Goal: Task Accomplishment & Management: Manage account settings

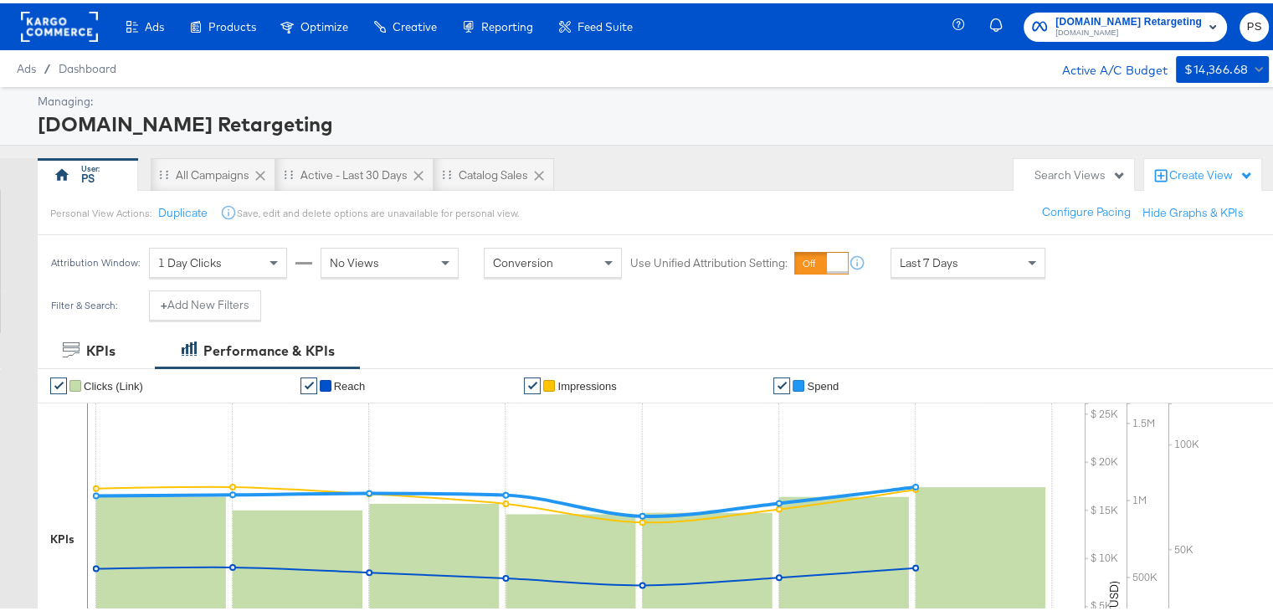
click at [51, 26] on rect at bounding box center [59, 23] width 77 height 30
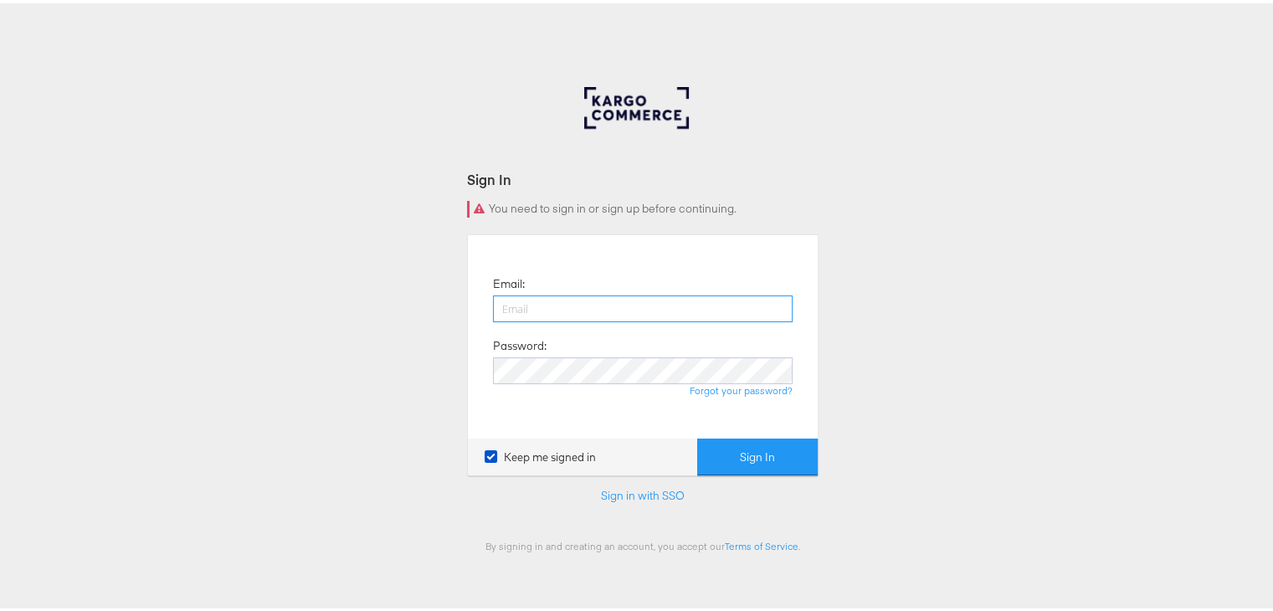
click at [507, 304] on input "email" at bounding box center [643, 305] width 300 height 27
type input "priya.shinde@kargo.com"
click at [758, 454] on button "Sign In" at bounding box center [757, 454] width 121 height 38
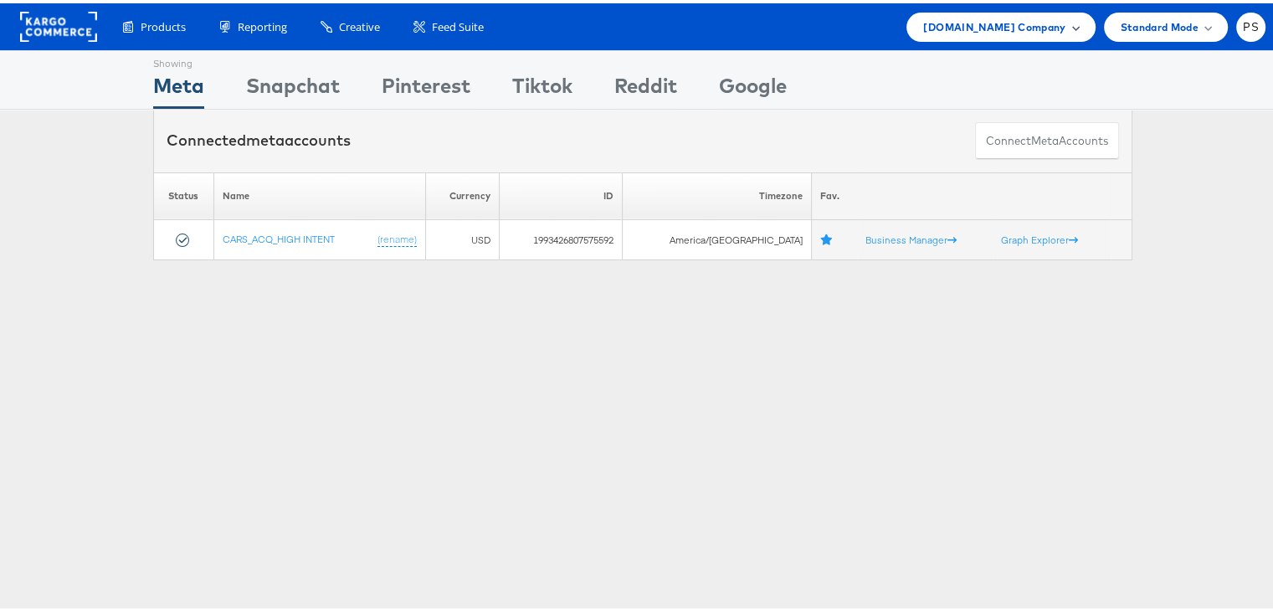
click at [972, 24] on span "[DOMAIN_NAME] Company" at bounding box center [994, 24] width 142 height 18
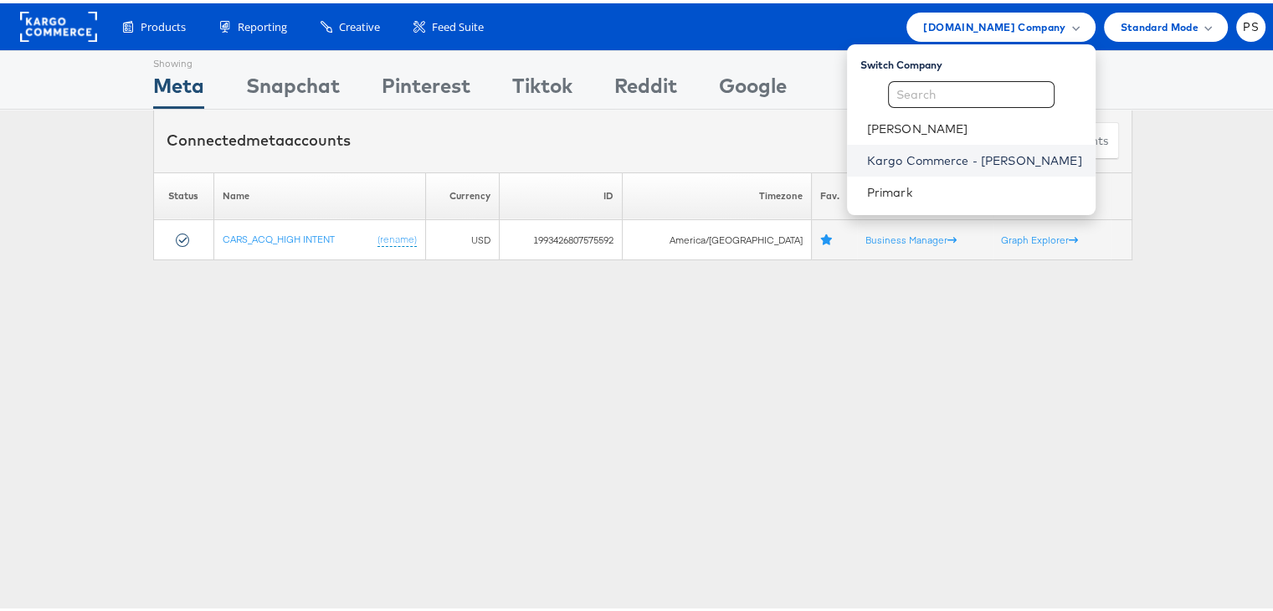
click at [910, 158] on link "Kargo Commerce - [PERSON_NAME]" at bounding box center [974, 157] width 215 height 17
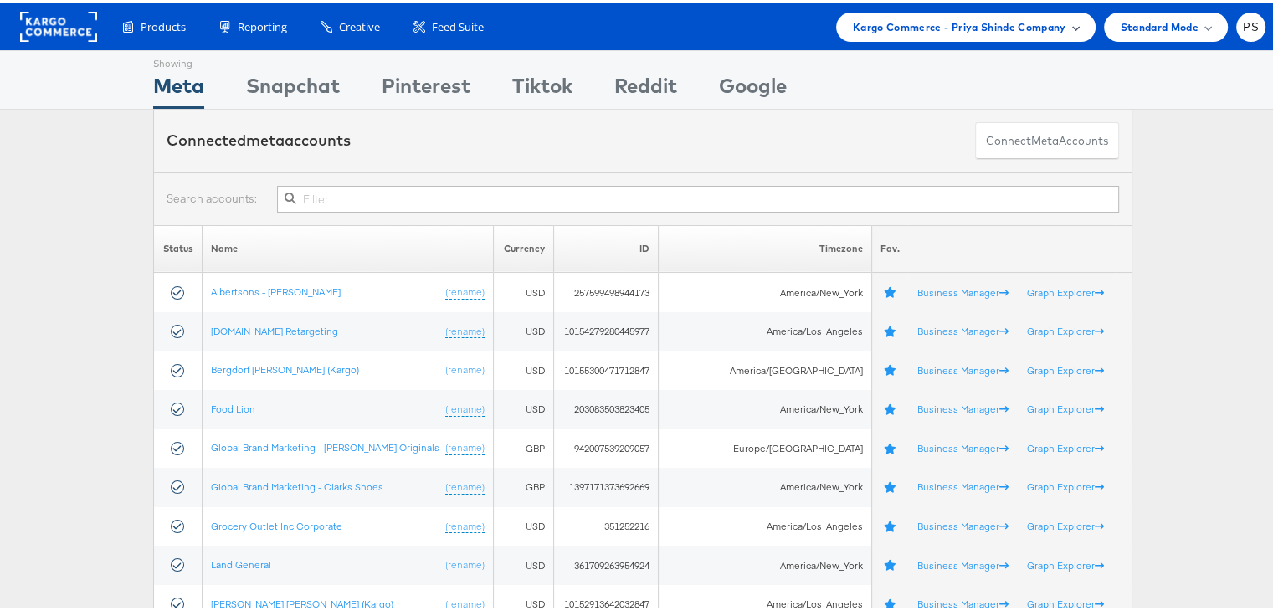
click at [980, 20] on span "Kargo Commerce - Priya Shinde Company" at bounding box center [959, 24] width 213 height 18
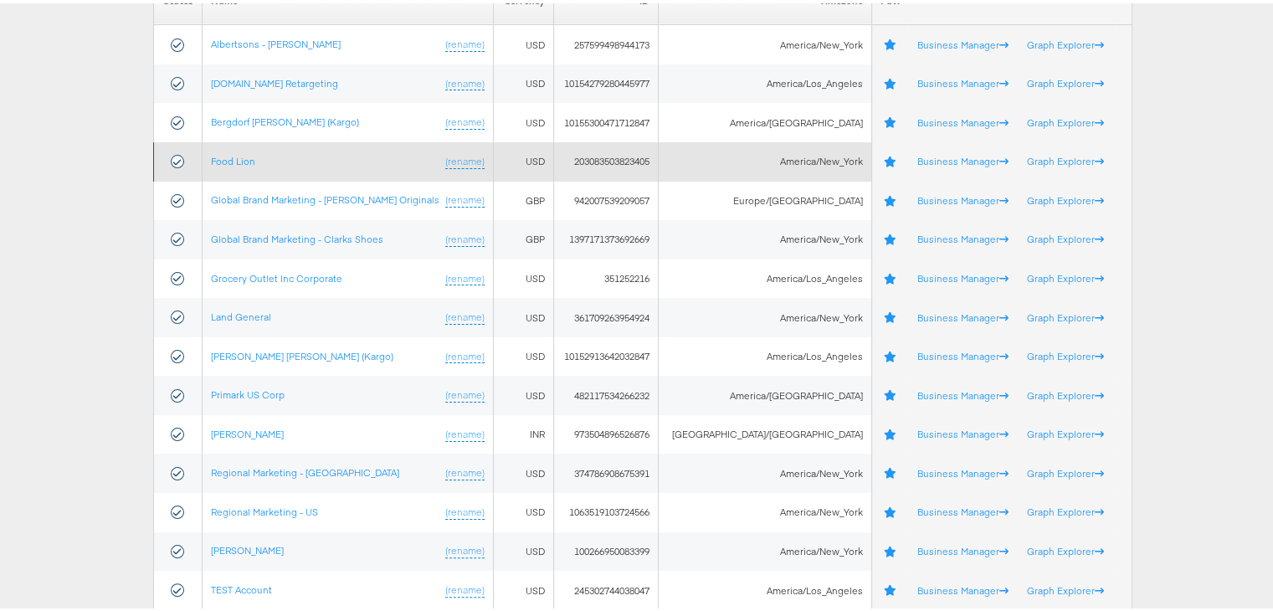
scroll to position [284, 0]
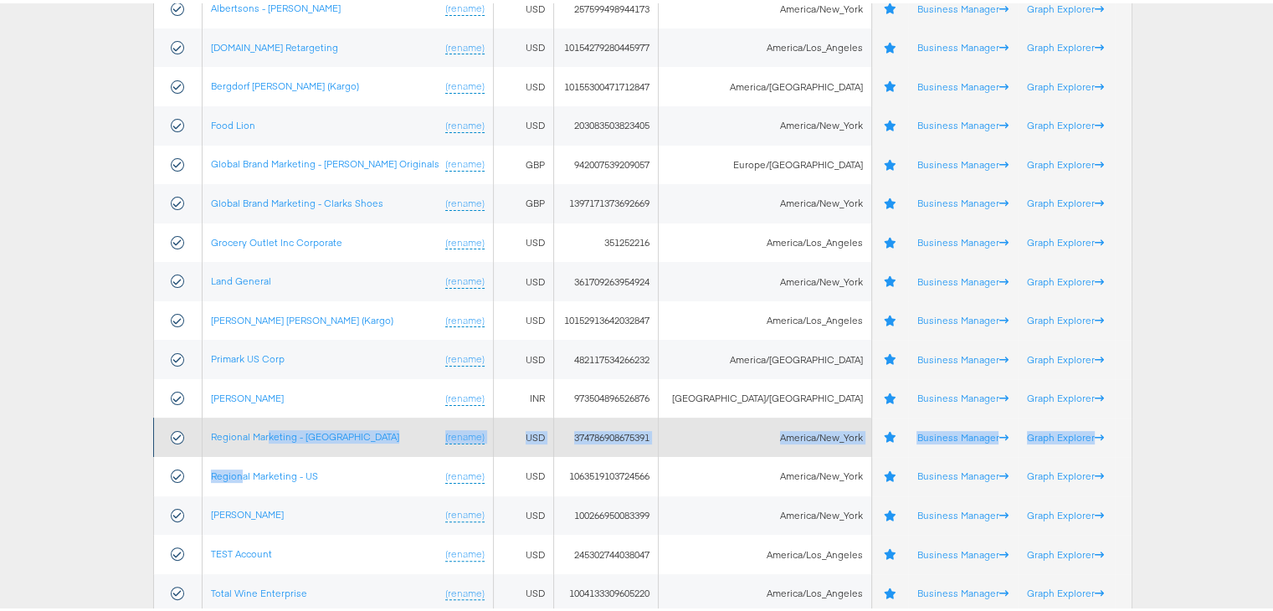
drag, startPoint x: 244, startPoint y: 478, endPoint x: 269, endPoint y: 442, distance: 43.4
click at [269, 442] on tbody "Albertsons - Merkle (rename) USD 257599498944173 America/New_York Business Mana…" at bounding box center [643, 298] width 979 height 625
click at [263, 431] on link "Regional Marketing - CA" at bounding box center [305, 433] width 188 height 13
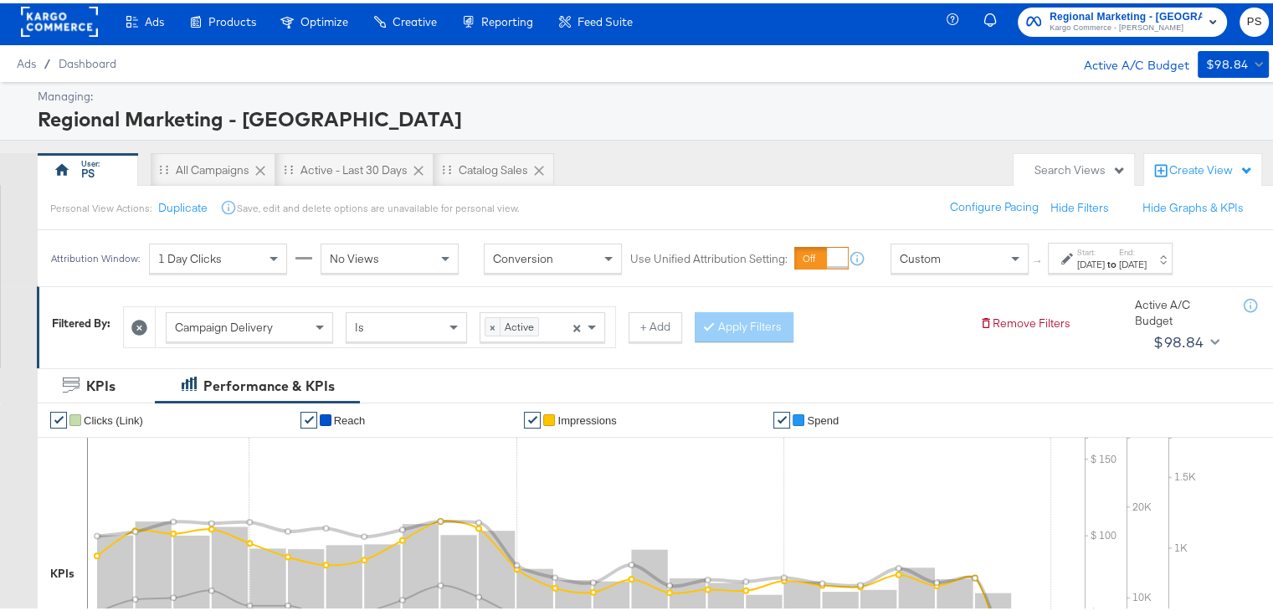
scroll to position [13, 0]
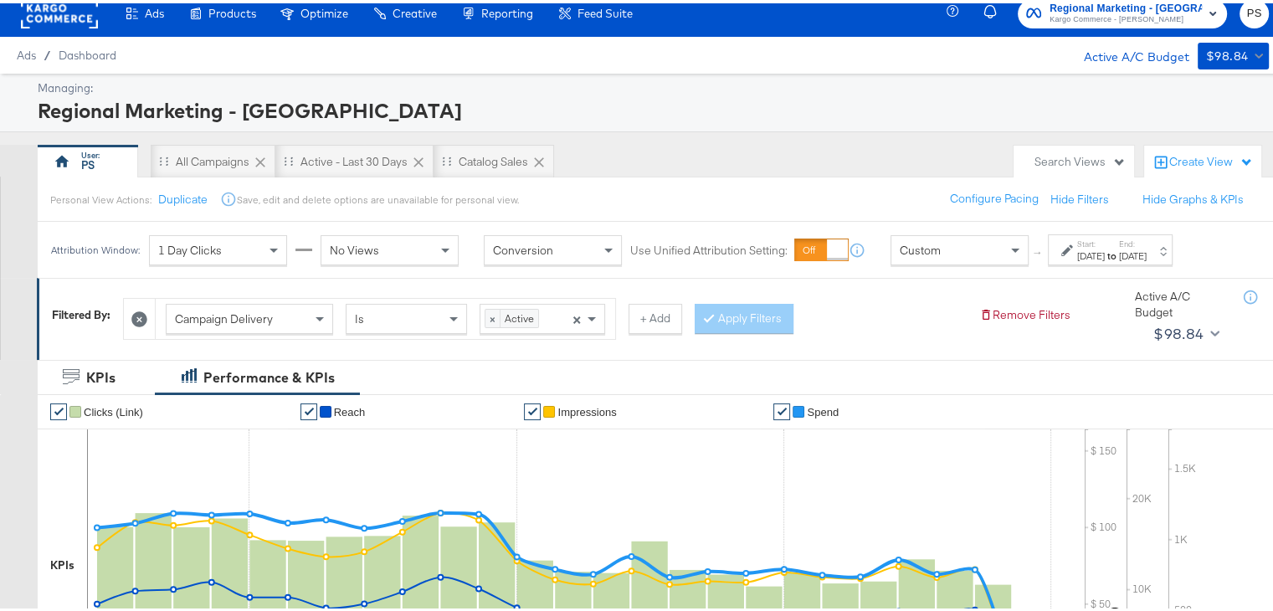
click at [1119, 250] on strong "to" at bounding box center [1112, 252] width 14 height 13
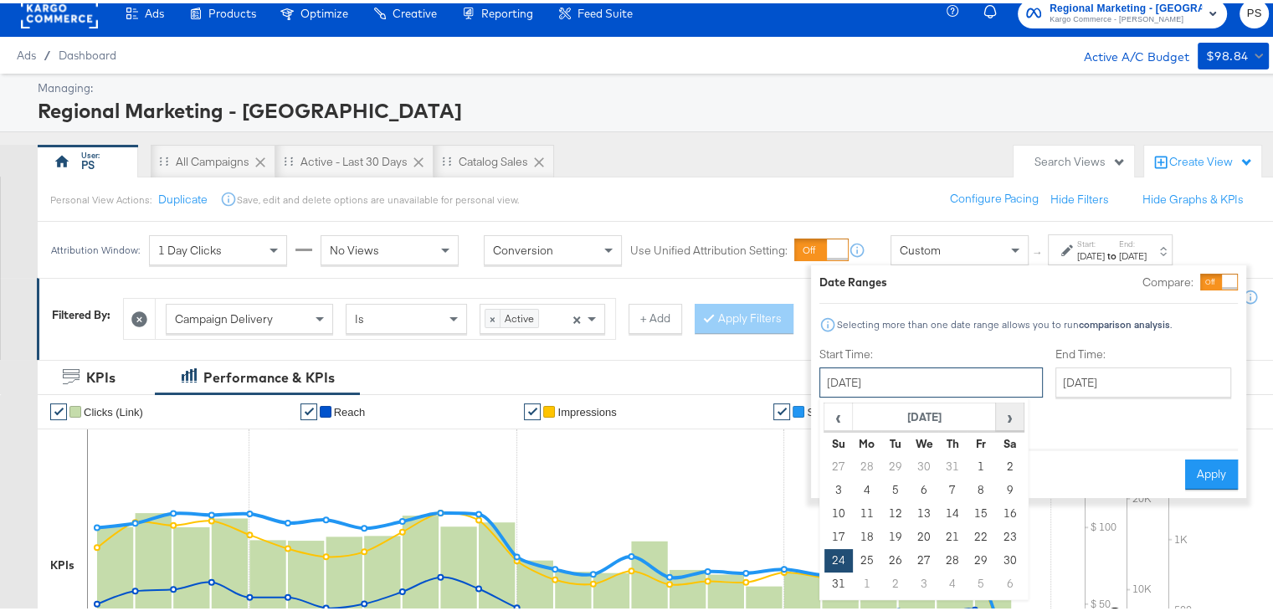
drag, startPoint x: 955, startPoint y: 373, endPoint x: 1018, endPoint y: 417, distance: 76.4
click at [1018, 394] on div "[DATE] ‹ [DATE] › Su Mo Tu We Th Fr Sa 27 28 29 30 31 1 2 3 4 5 6 7 8 9 10 11 1…" at bounding box center [932, 379] width 224 height 30
click at [1018, 417] on span "›" at bounding box center [1010, 413] width 26 height 25
click at [837, 556] on td "28" at bounding box center [839, 557] width 28 height 23
type input "[DATE]"
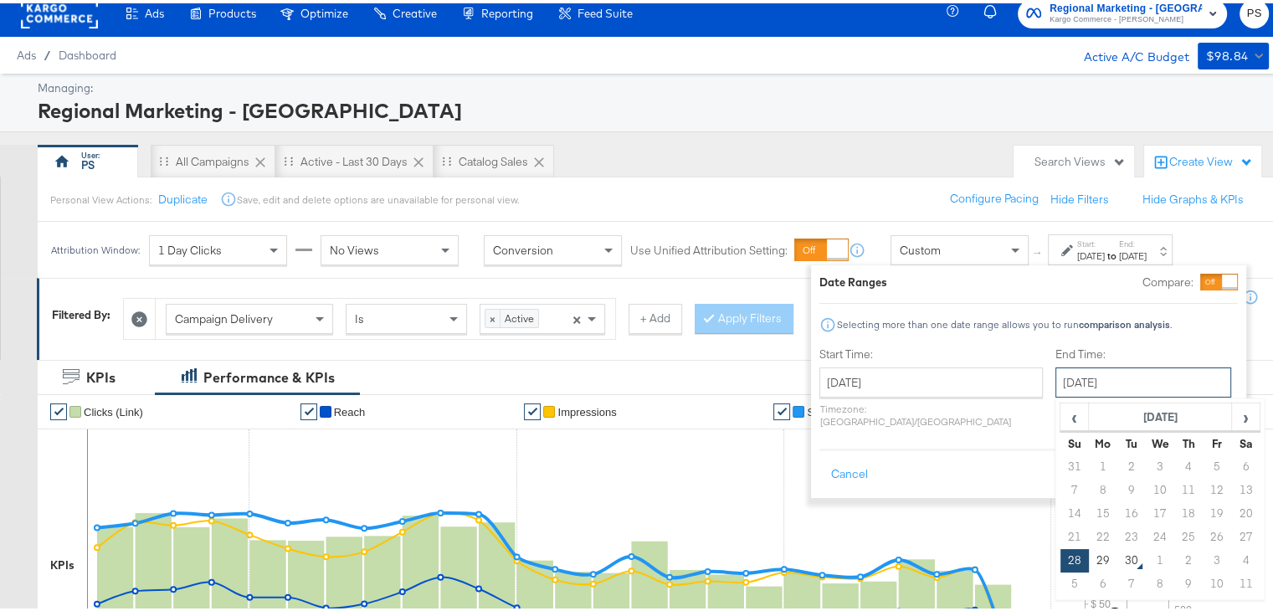
click at [1062, 366] on input "[DATE]" at bounding box center [1144, 379] width 176 height 30
click at [1089, 555] on td "29" at bounding box center [1103, 557] width 28 height 23
type input "[DATE]"
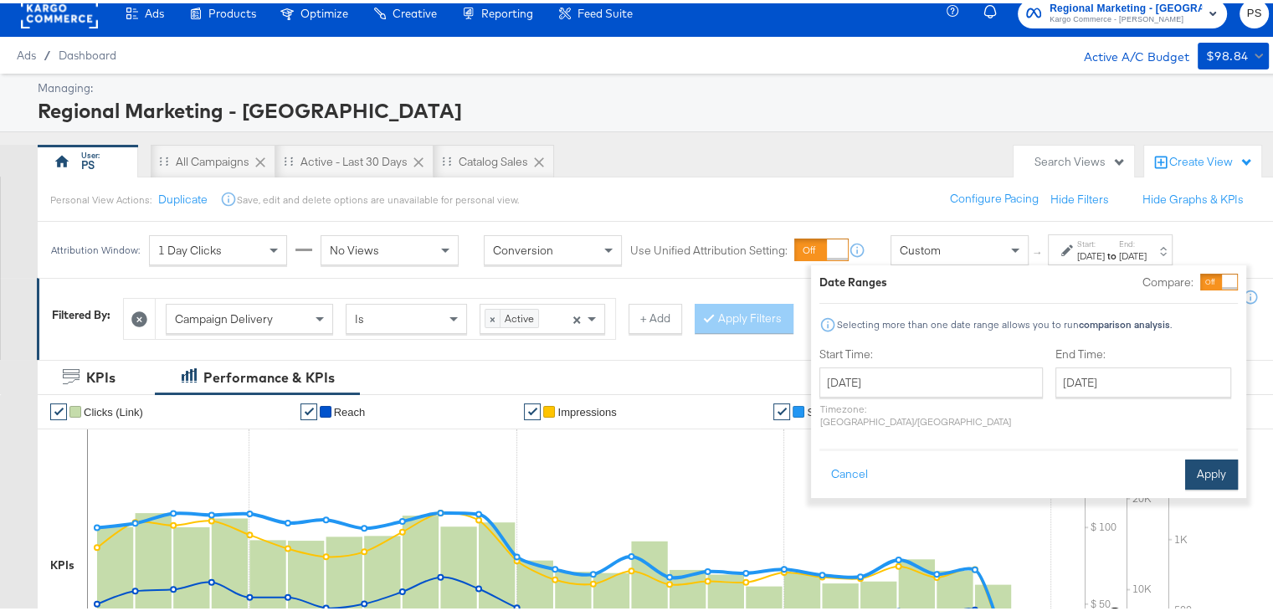
click at [1202, 456] on button "Apply" at bounding box center [1212, 471] width 53 height 30
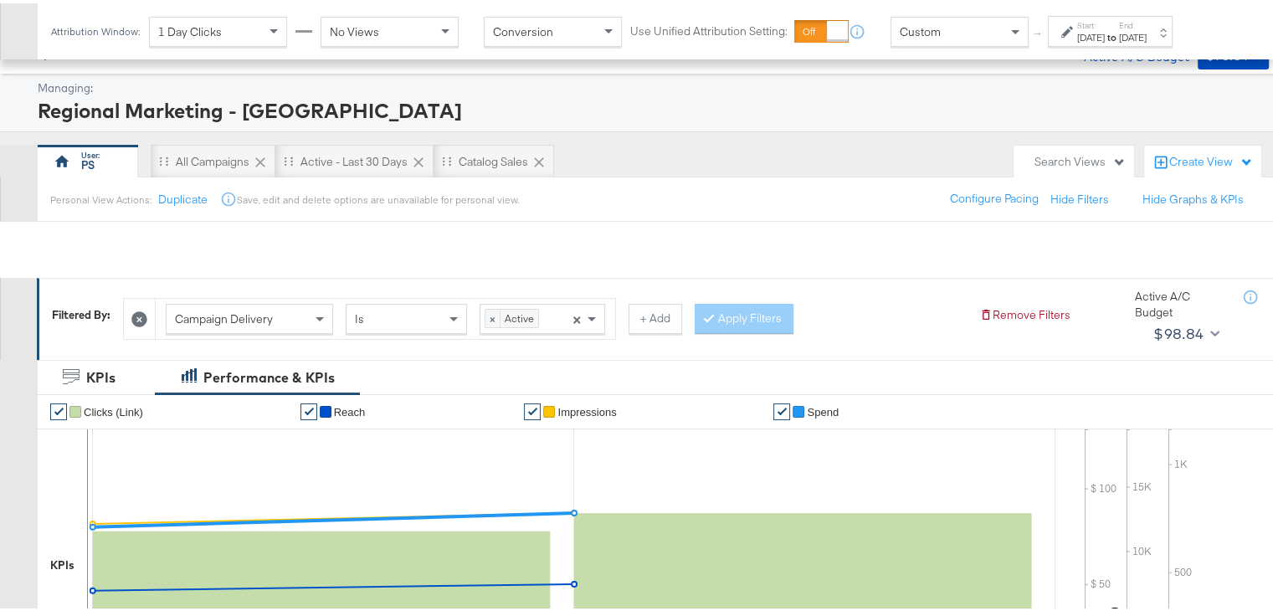
scroll to position [646, 0]
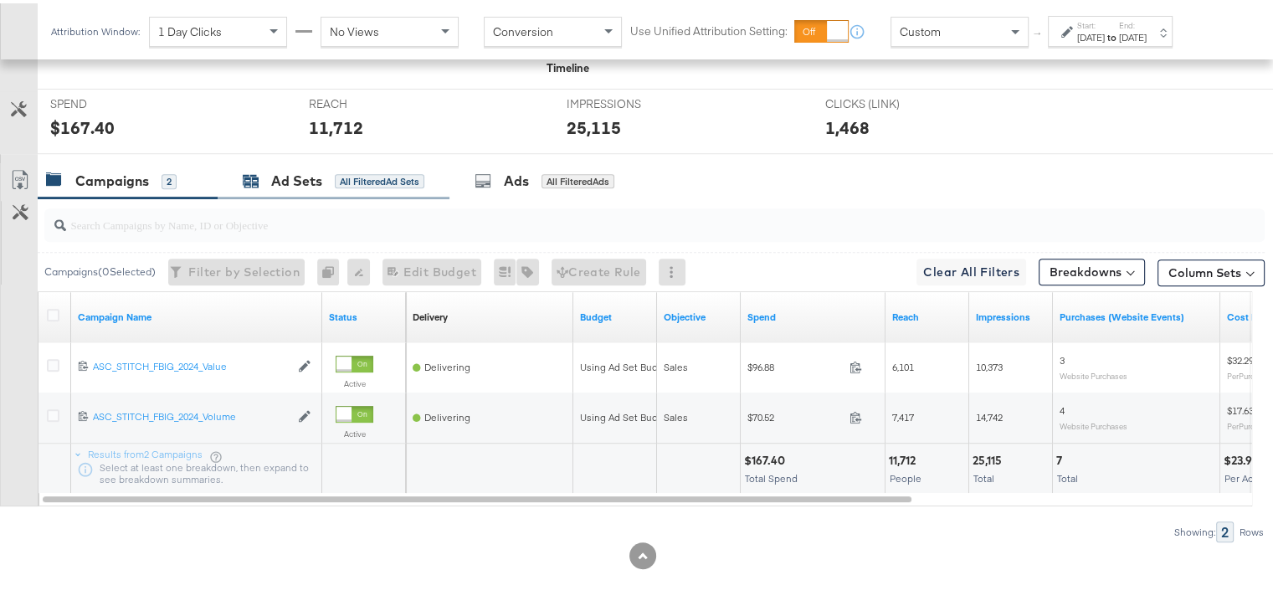
click at [300, 182] on div "Ad Sets" at bounding box center [296, 177] width 51 height 19
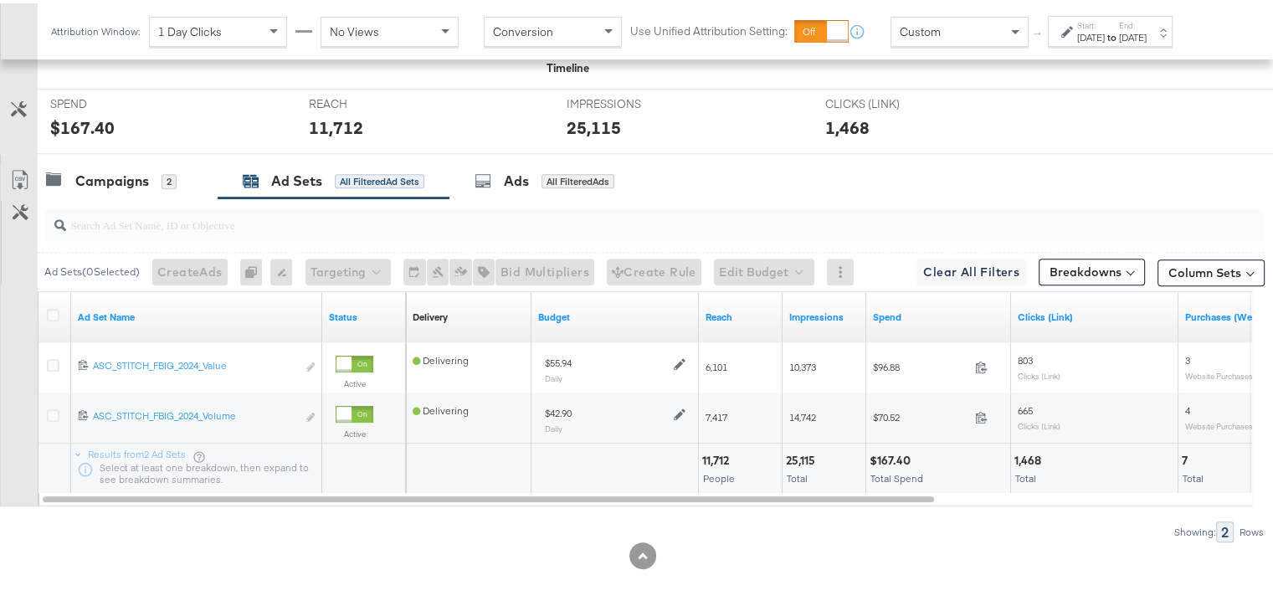
scroll to position [0, 0]
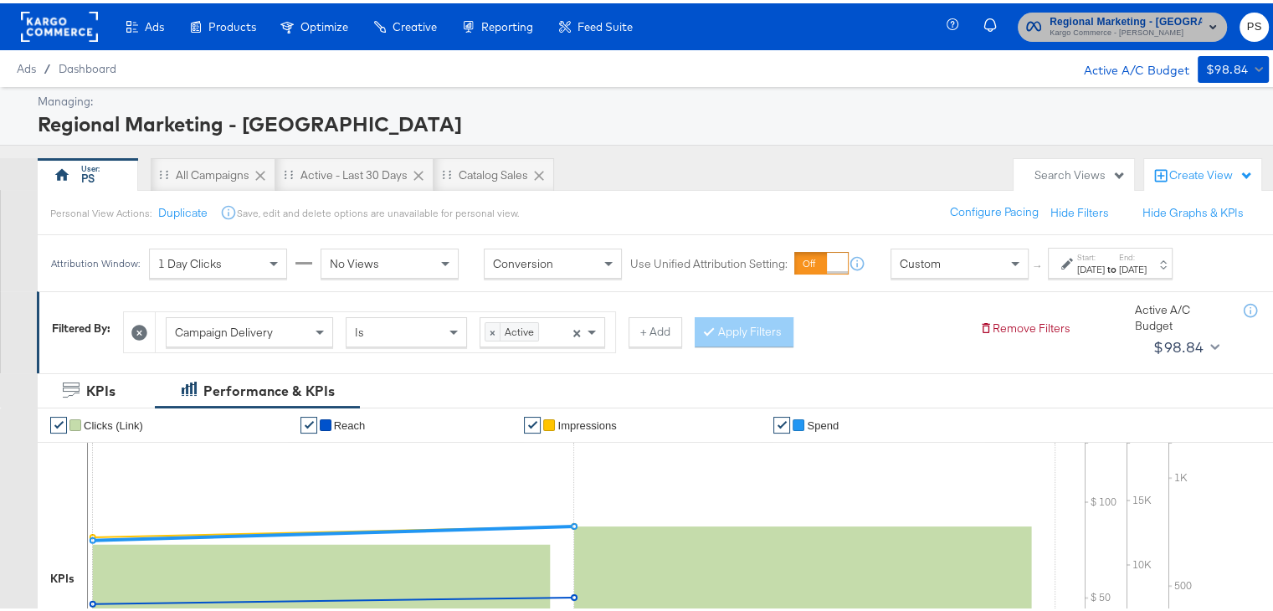
click at [1146, 14] on span "Regional Marketing - [GEOGRAPHIC_DATA]" at bounding box center [1126, 19] width 152 height 18
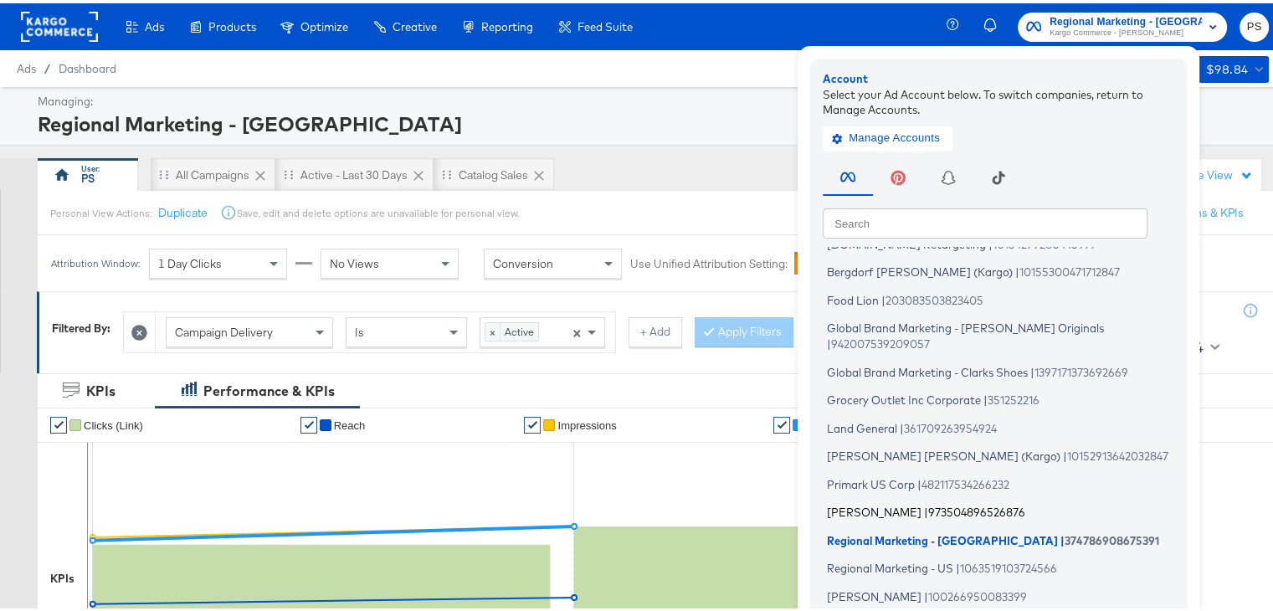
scroll to position [47, 0]
click at [907, 558] on span "Regional Marketing - US" at bounding box center [890, 564] width 126 height 13
